Goal: Book appointment/travel/reservation

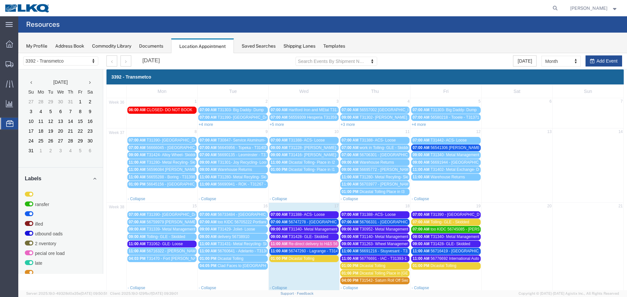
scroll to position [65, 0]
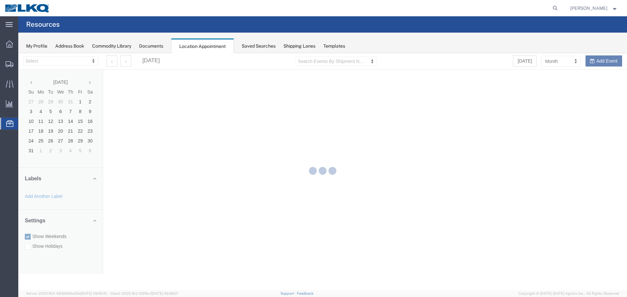
select select "28018"
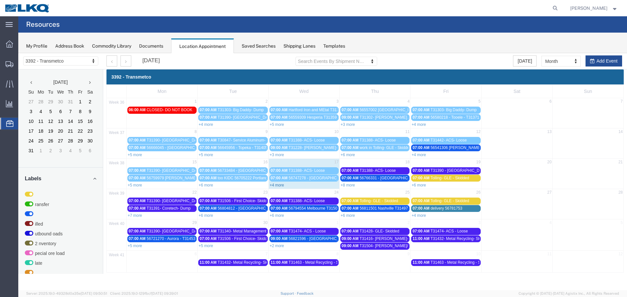
click at [277, 185] on link "+4 more" at bounding box center [277, 185] width 14 height 5
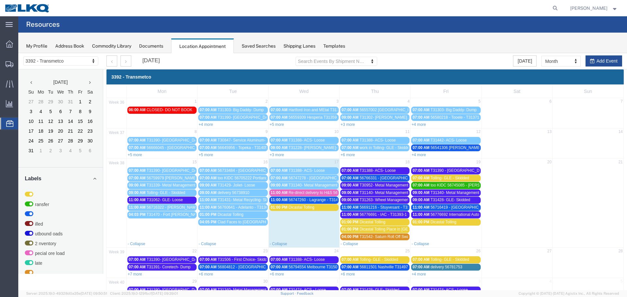
click at [421, 148] on span "07:00 AM" at bounding box center [420, 148] width 17 height 5
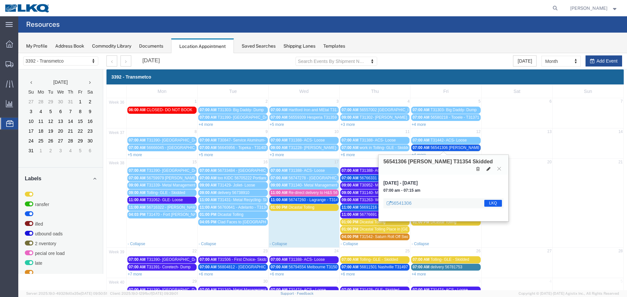
click at [489, 167] on icon at bounding box center [488, 169] width 4 height 5
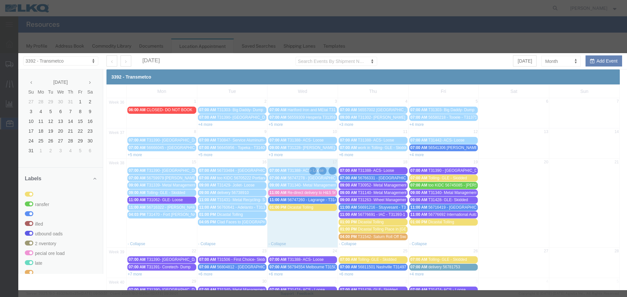
select select
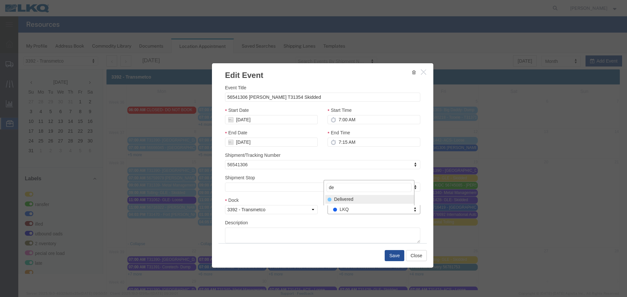
type input "de"
select select "40"
click at [396, 256] on button "Save" at bounding box center [395, 255] width 20 height 11
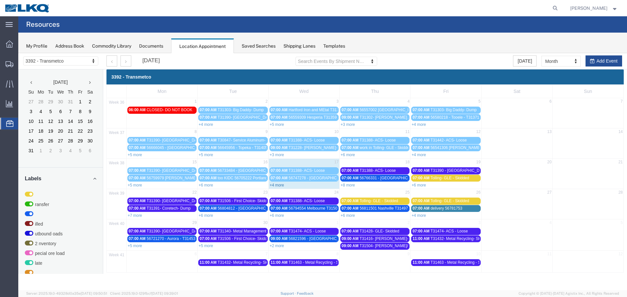
click at [274, 186] on link "+4 more" at bounding box center [277, 185] width 14 height 5
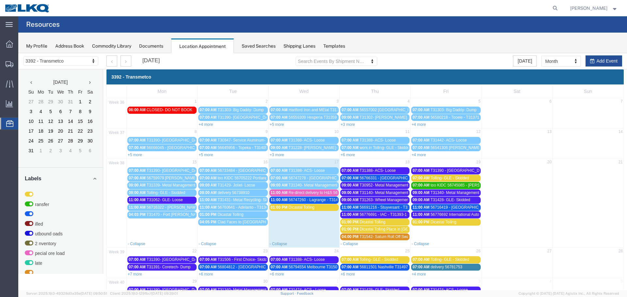
click at [313, 192] on span "Re-direct delivery to H&S 56743840" at bounding box center [320, 193] width 62 height 5
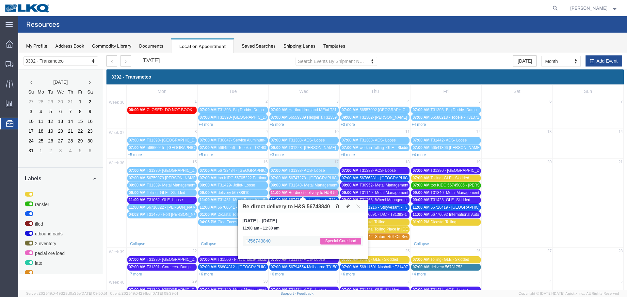
click at [356, 206] on button at bounding box center [358, 206] width 9 height 6
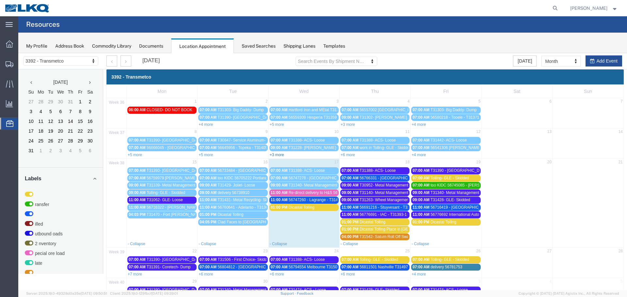
click at [275, 155] on link "+3 more" at bounding box center [277, 155] width 14 height 5
